Goal: Navigation & Orientation: Find specific page/section

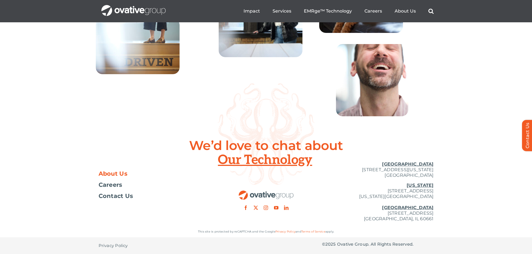
click at [111, 177] on span "About Us" at bounding box center [113, 174] width 29 height 6
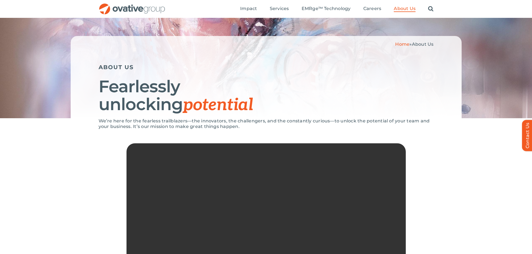
scroll to position [28, 0]
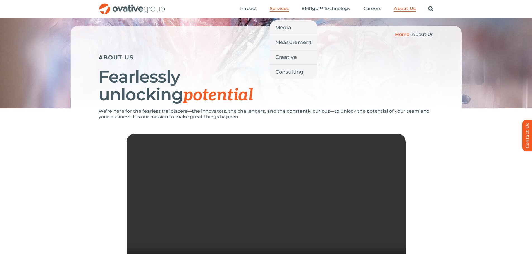
click at [276, 10] on span "Services" at bounding box center [279, 9] width 19 height 6
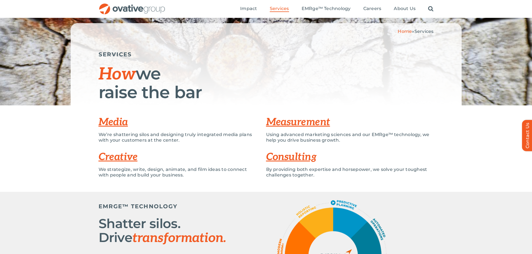
scroll to position [28, 0]
